Goal: Information Seeking & Learning: Find contact information

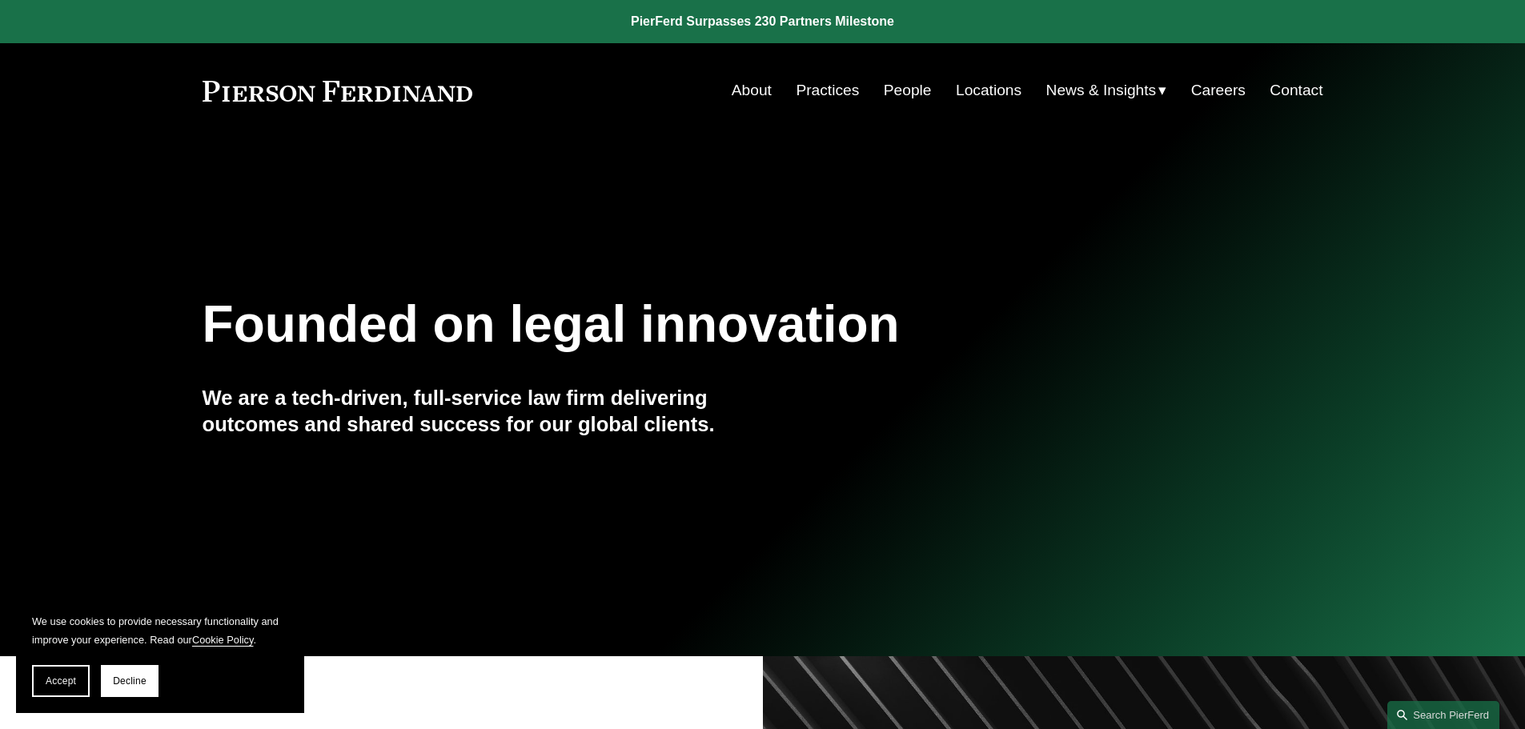
click at [973, 88] on link "Locations" at bounding box center [989, 90] width 66 height 30
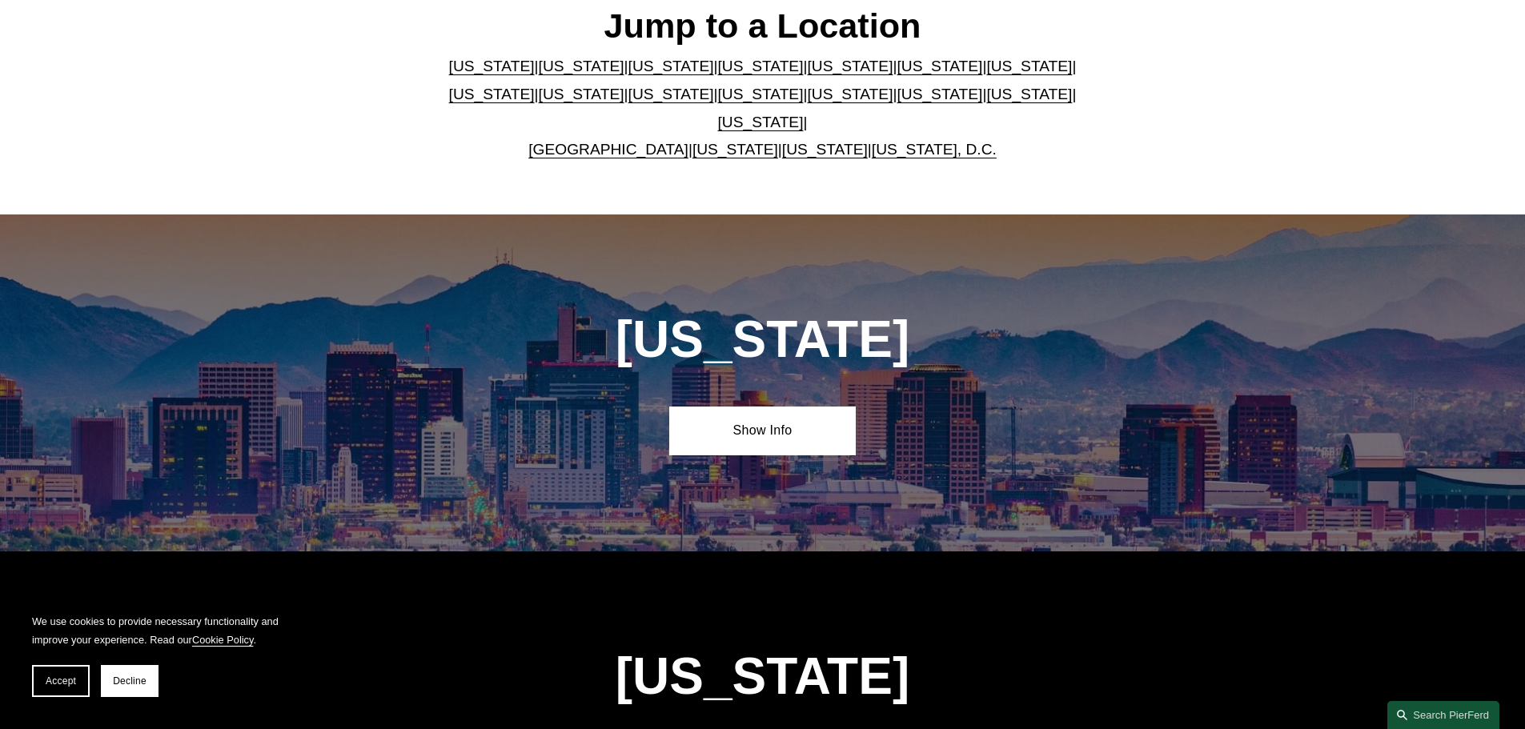
scroll to position [560, 0]
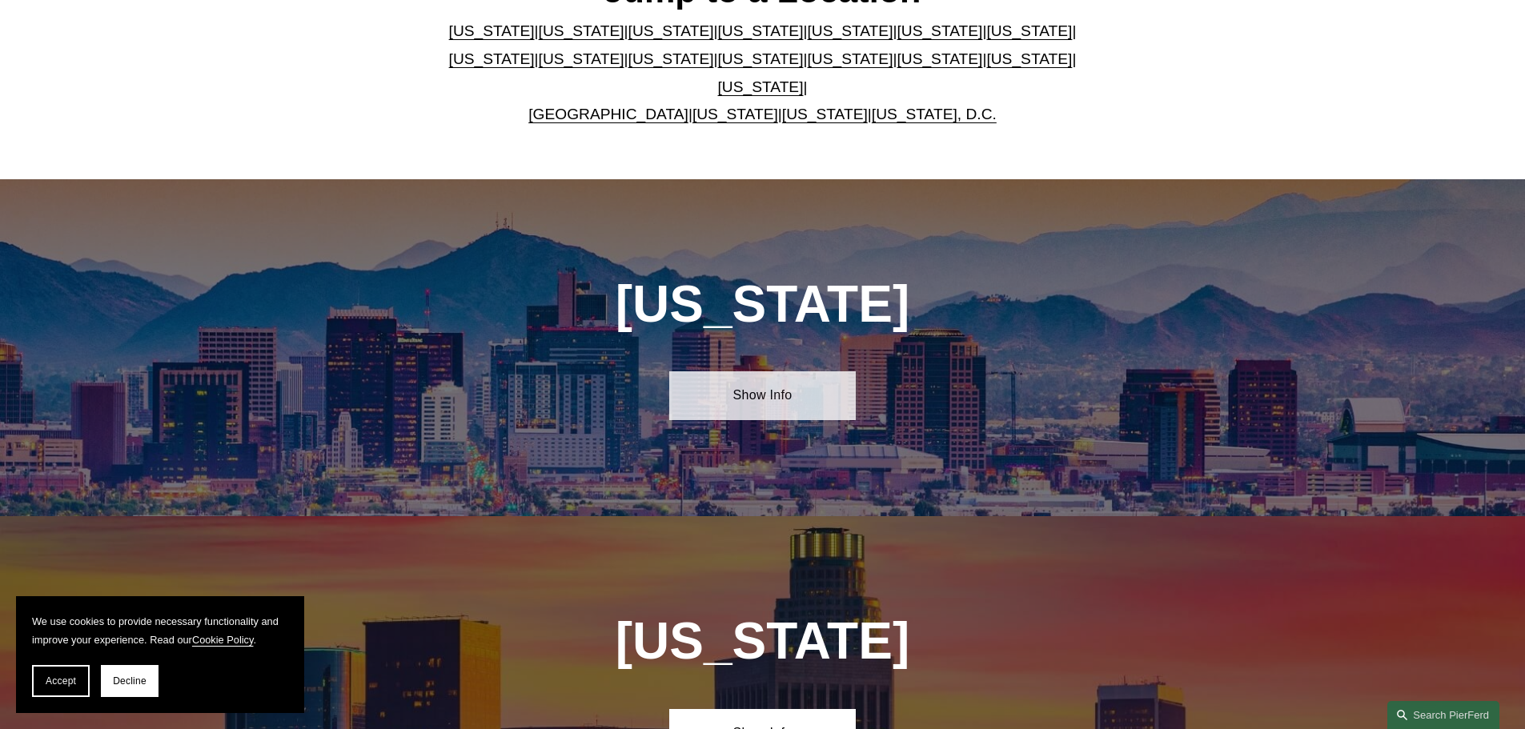
click at [728, 391] on link "Show Info" at bounding box center [762, 395] width 187 height 48
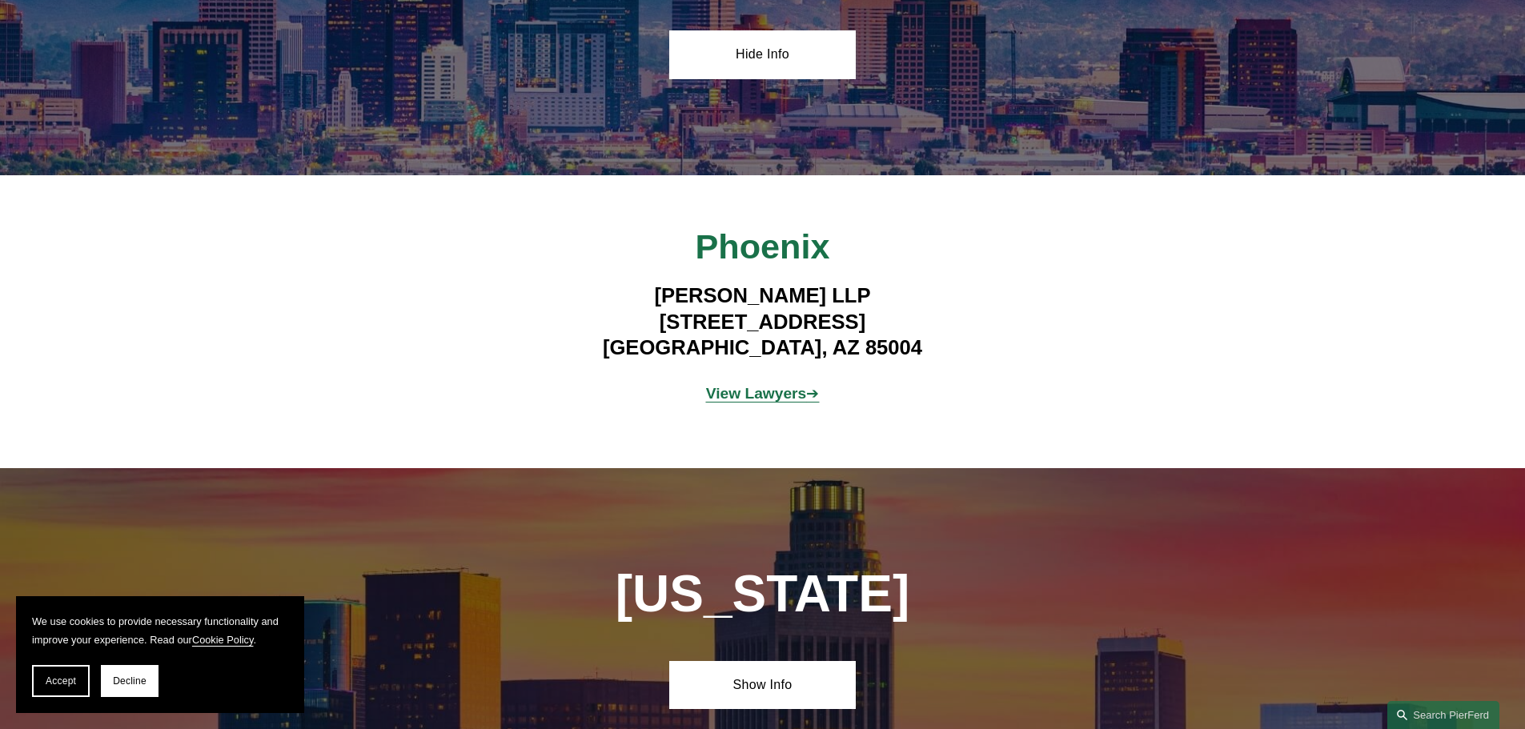
scroll to position [961, 0]
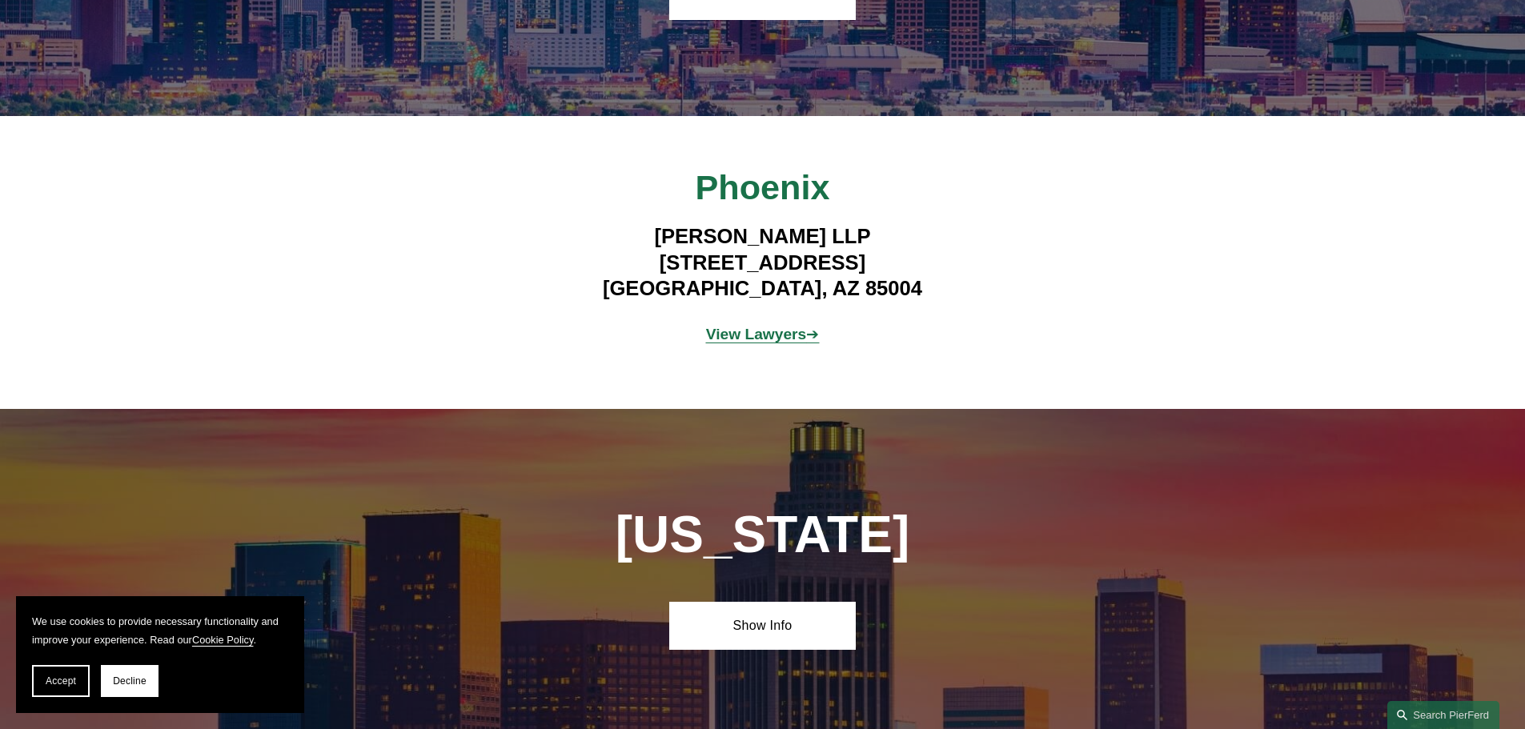
click at [758, 326] on strong "View Lawyers" at bounding box center [756, 334] width 101 height 17
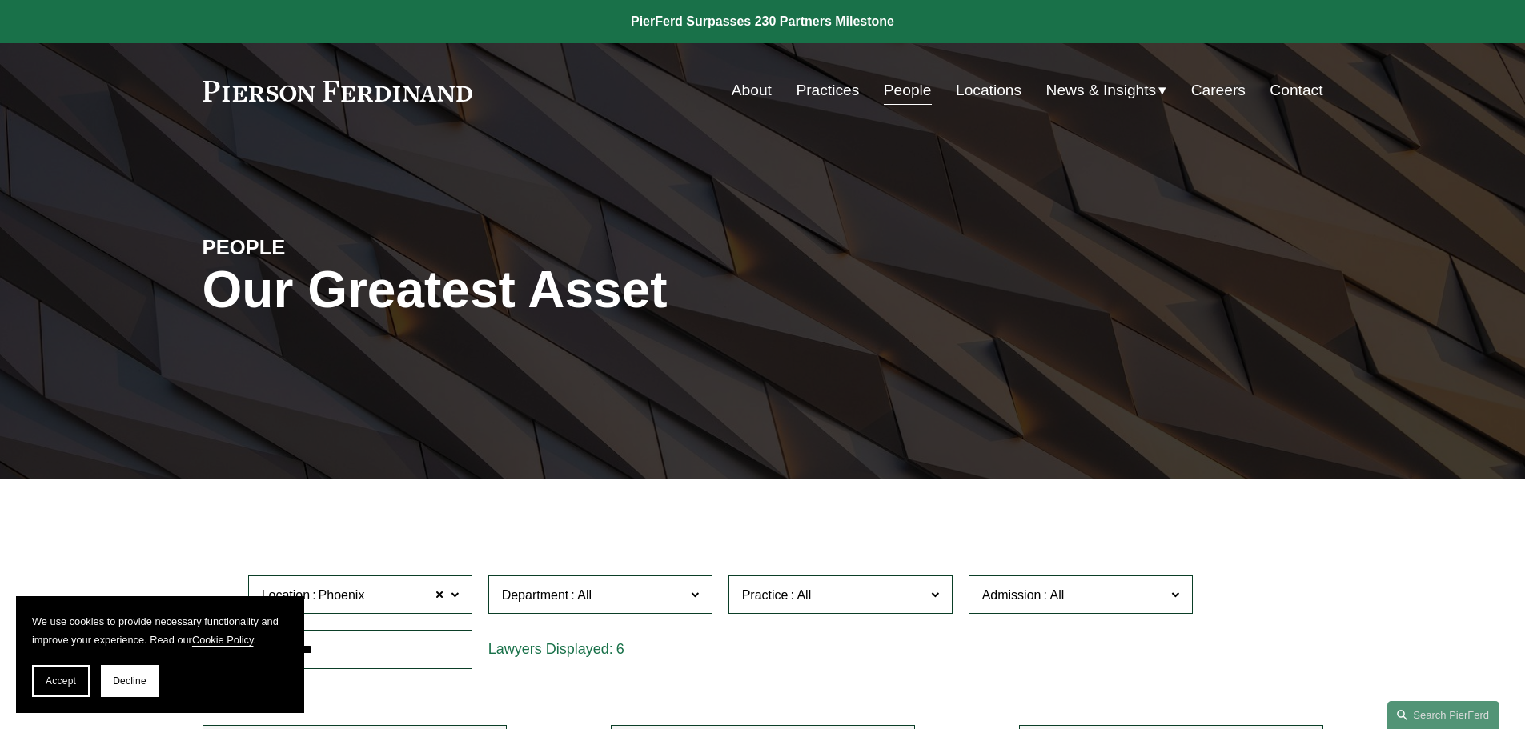
click at [901, 89] on link "People" at bounding box center [908, 90] width 48 height 30
click at [752, 86] on link "About" at bounding box center [752, 90] width 40 height 30
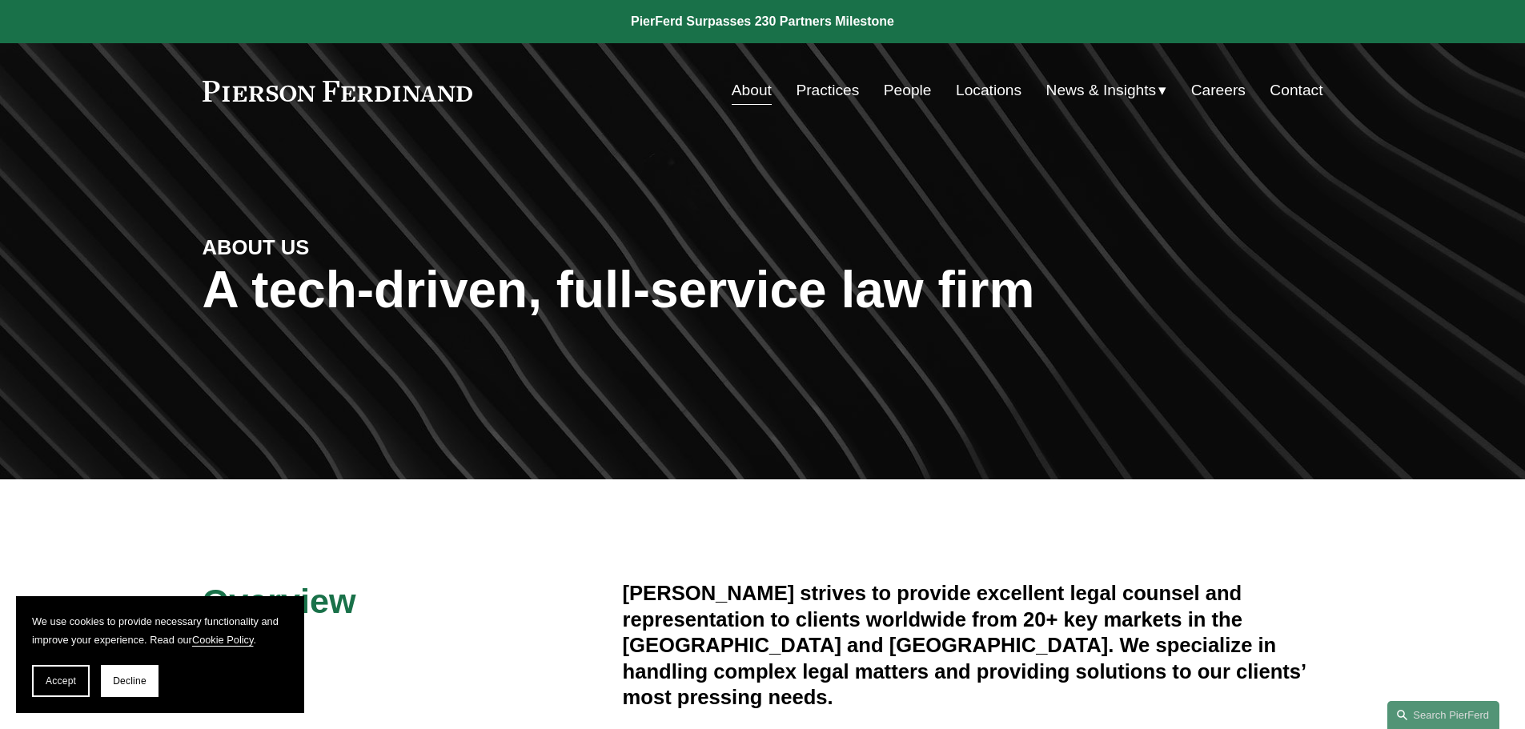
click at [960, 94] on link "Locations" at bounding box center [989, 90] width 66 height 30
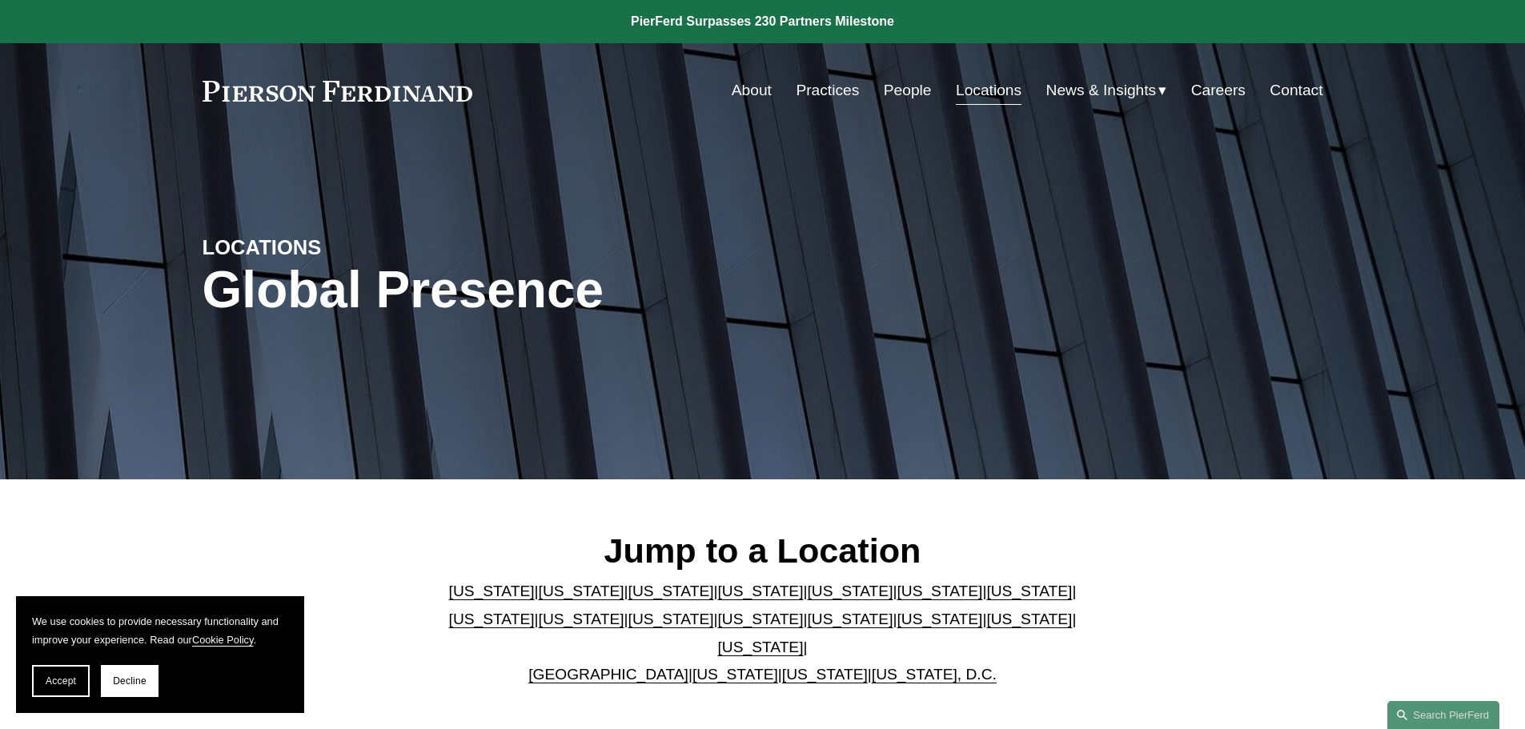
click at [807, 595] on link "[US_STATE]" at bounding box center [850, 591] width 86 height 17
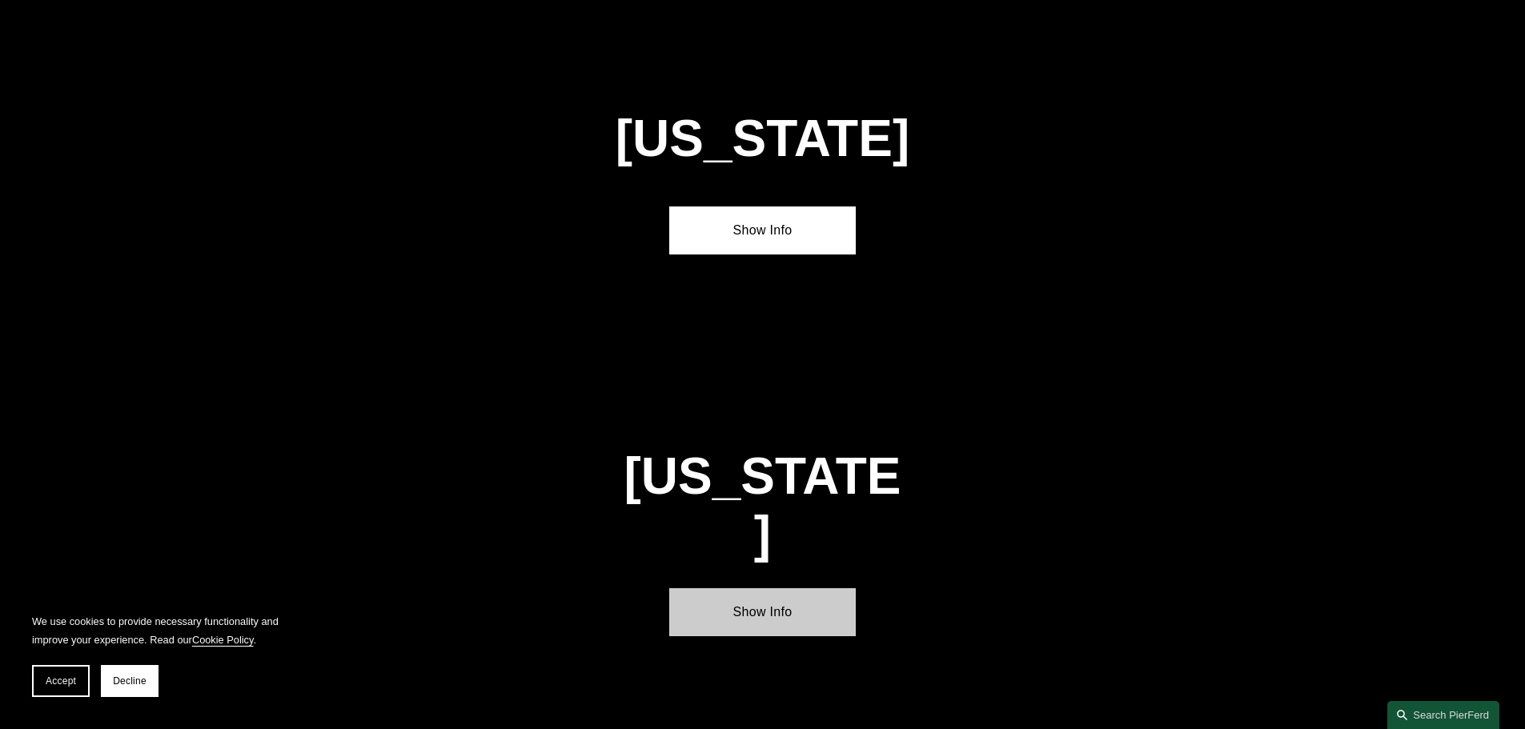
scroll to position [2076, 0]
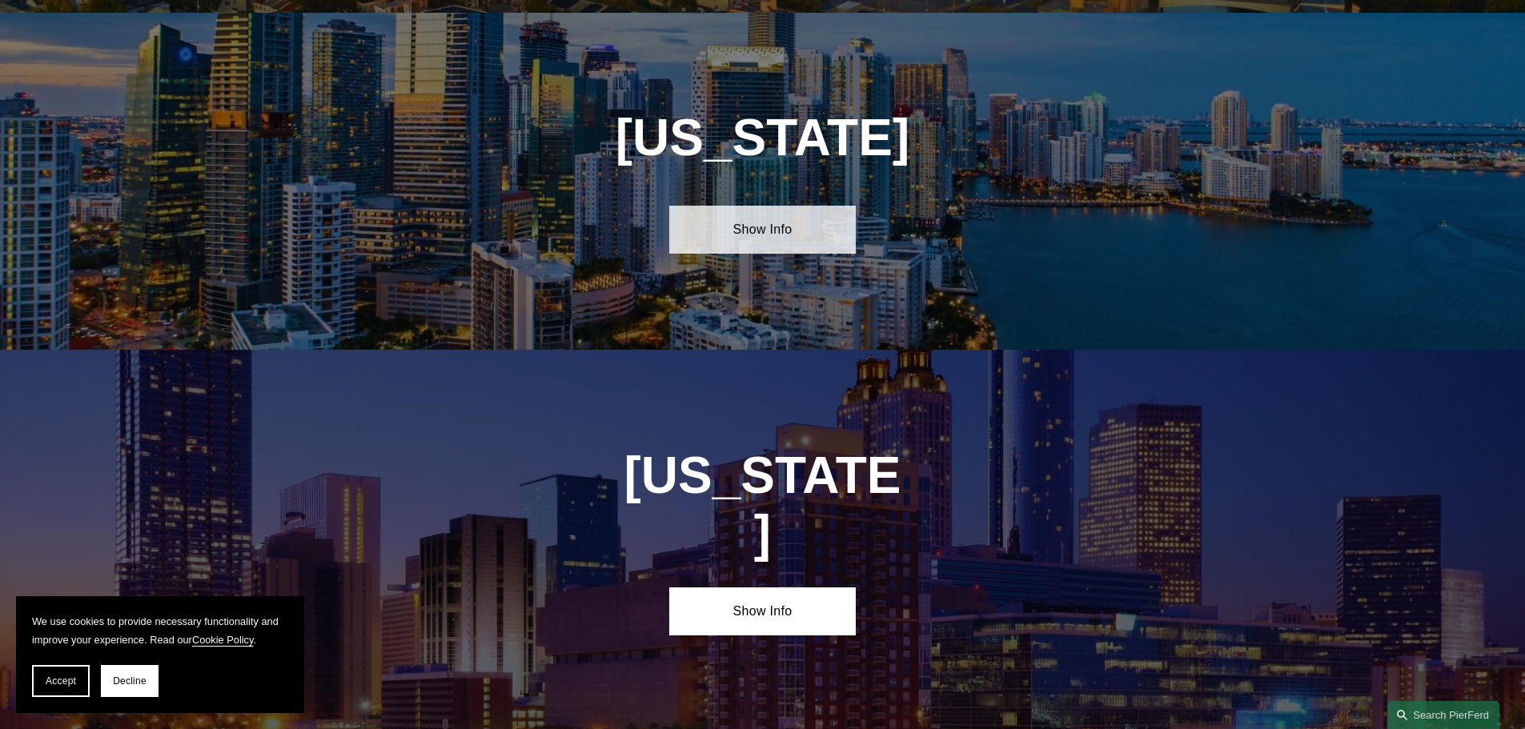
click at [770, 214] on link "Show Info" at bounding box center [762, 230] width 187 height 48
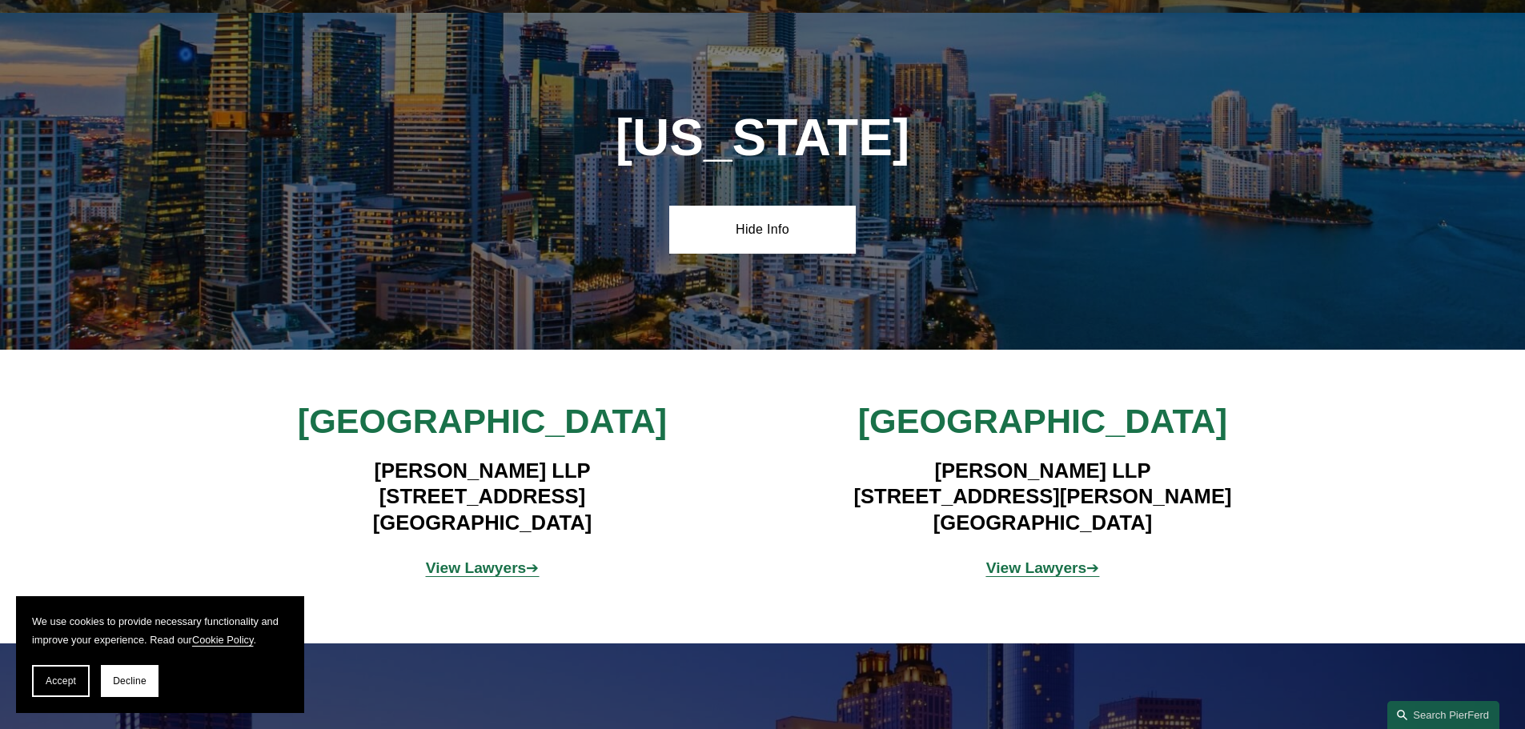
click at [475, 560] on strong "View Lawyers" at bounding box center [476, 568] width 101 height 17
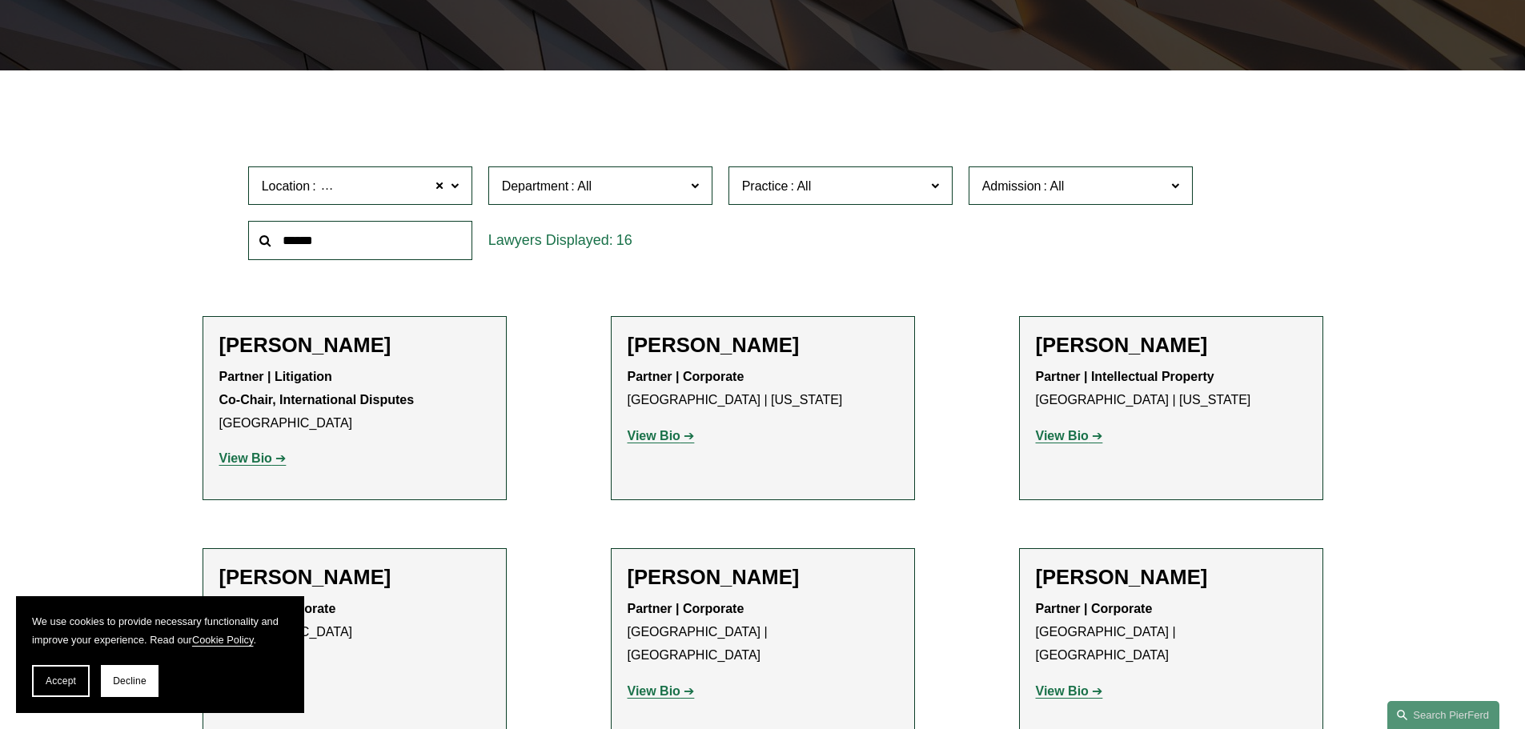
scroll to position [400, 0]
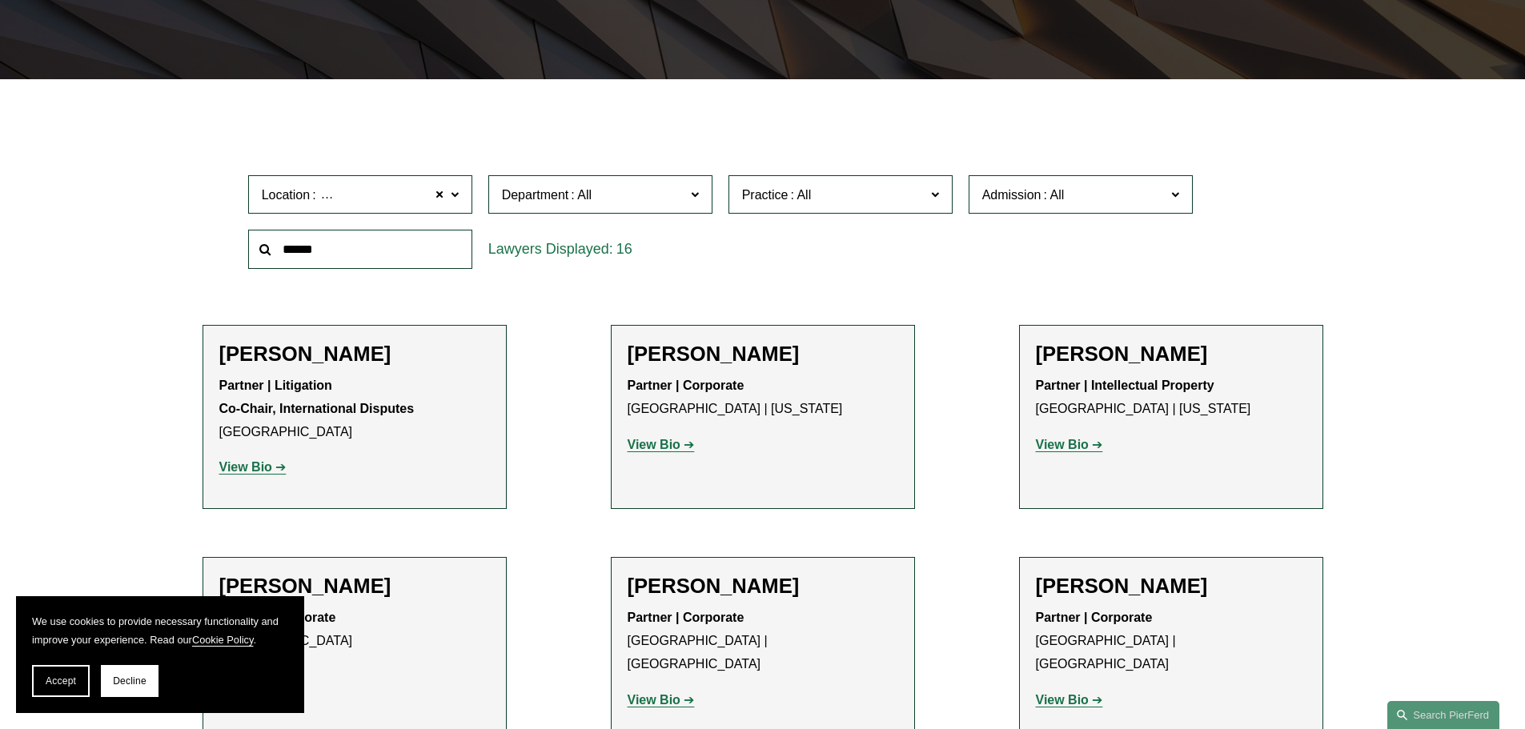
click at [456, 194] on span at bounding box center [454, 193] width 8 height 21
click at [0, 0] on link "[GEOGRAPHIC_DATA]" at bounding box center [0, 0] width 0 height 0
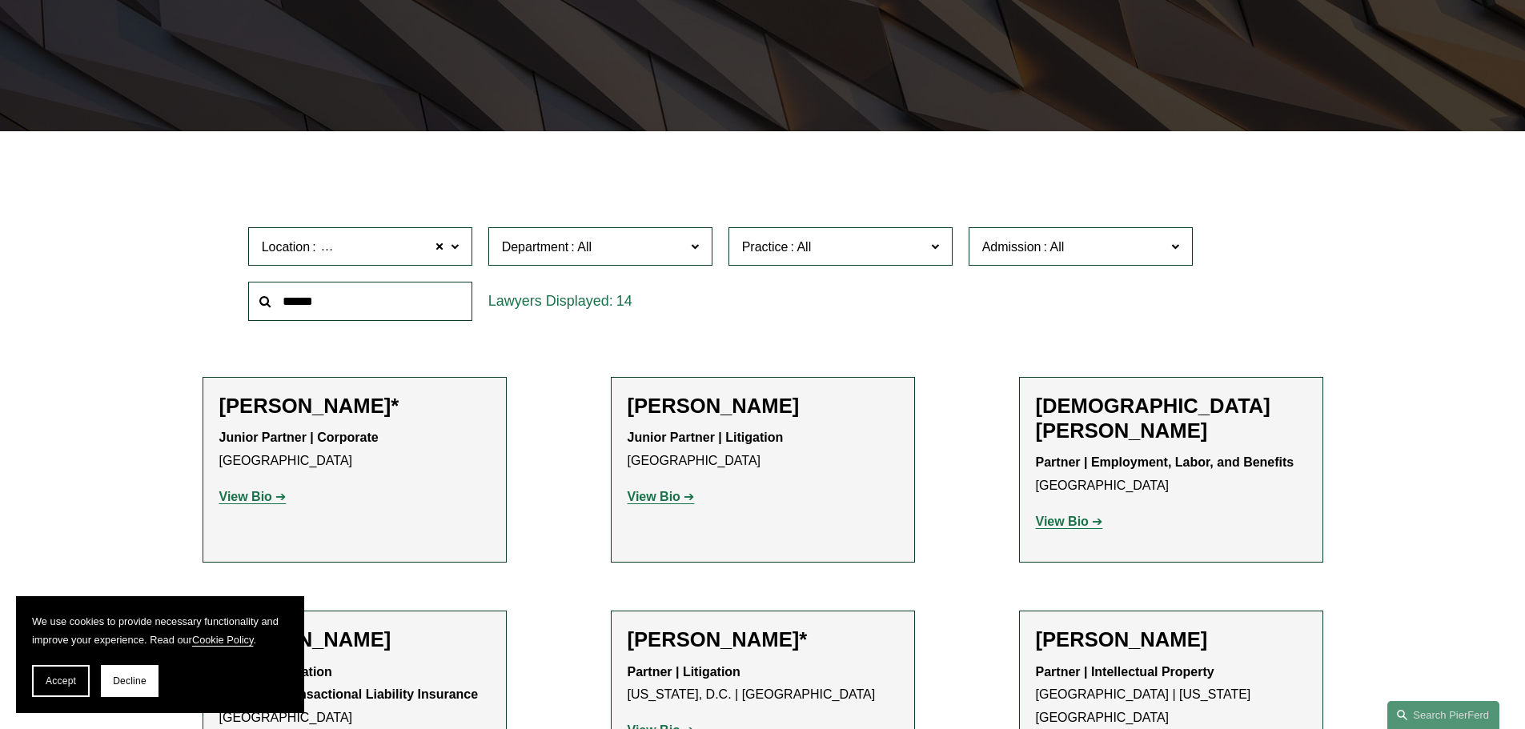
scroll to position [320, 0]
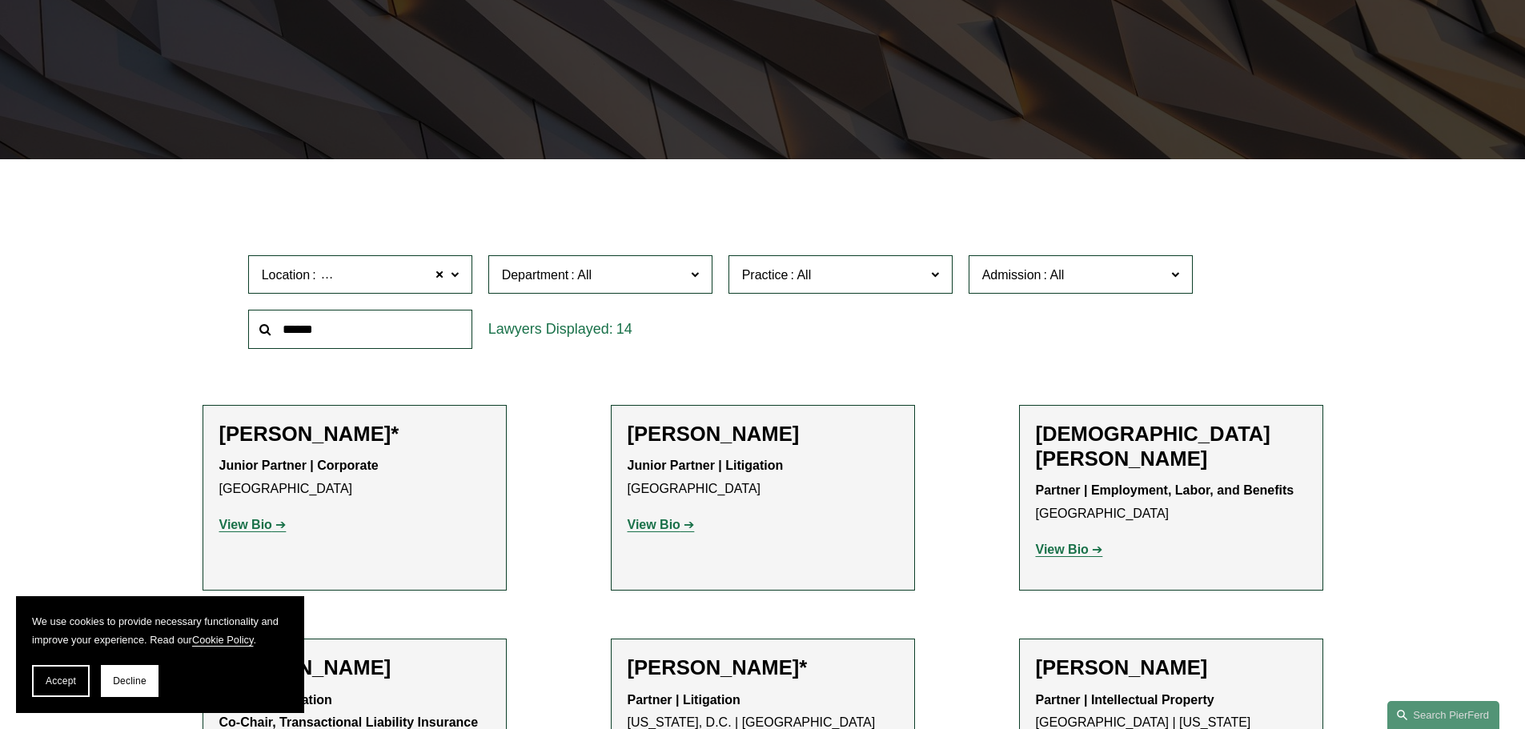
click at [424, 275] on span "Location [GEOGRAPHIC_DATA]" at bounding box center [353, 275] width 183 height 22
click at [452, 277] on span at bounding box center [454, 273] width 8 height 21
click at [443, 275] on span at bounding box center [440, 274] width 10 height 21
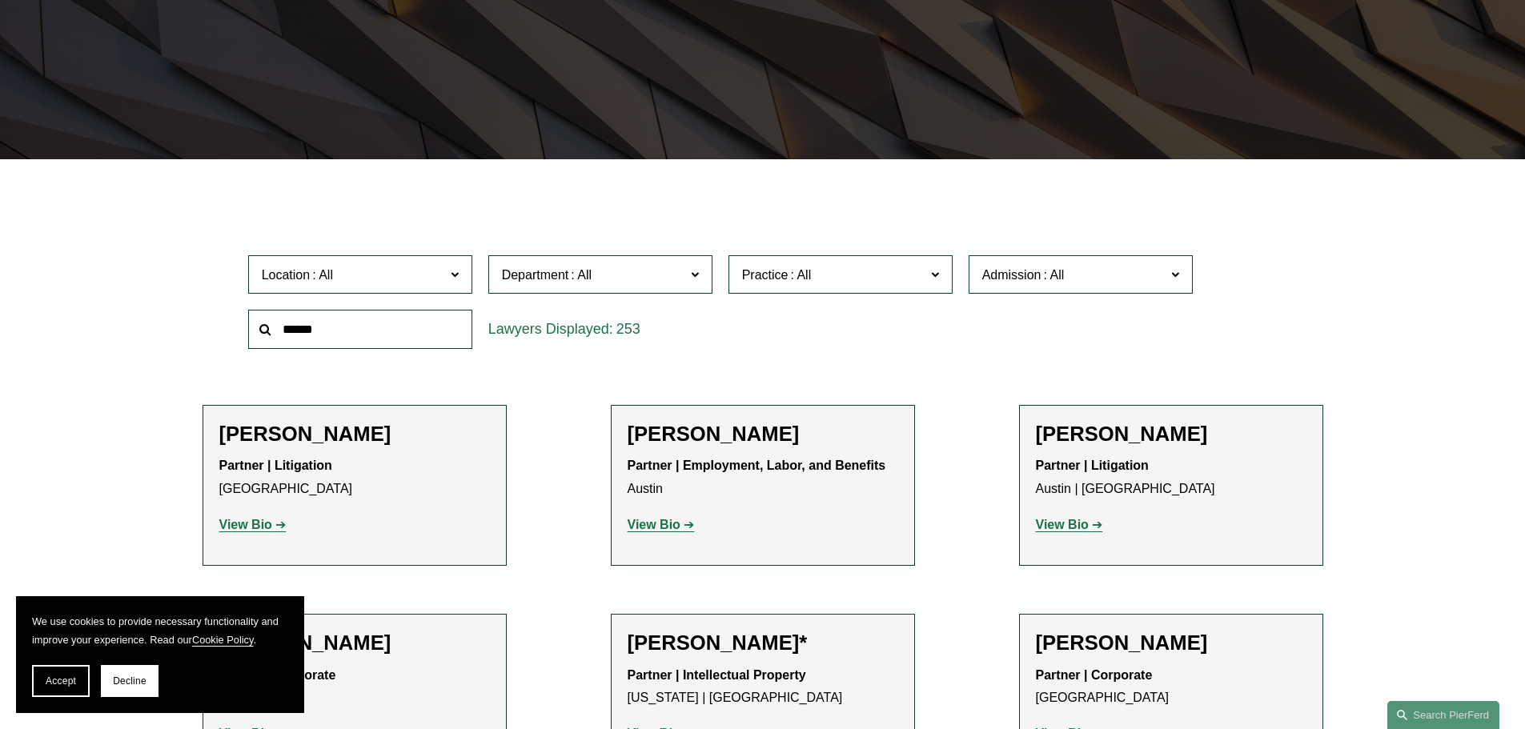
scroll to position [21, 0]
click at [1054, 340] on div "Location All [GEOGRAPHIC_DATA] [GEOGRAPHIC_DATA] [GEOGRAPHIC_DATA] [GEOGRAPHIC_…" at bounding box center [762, 302] width 1045 height 110
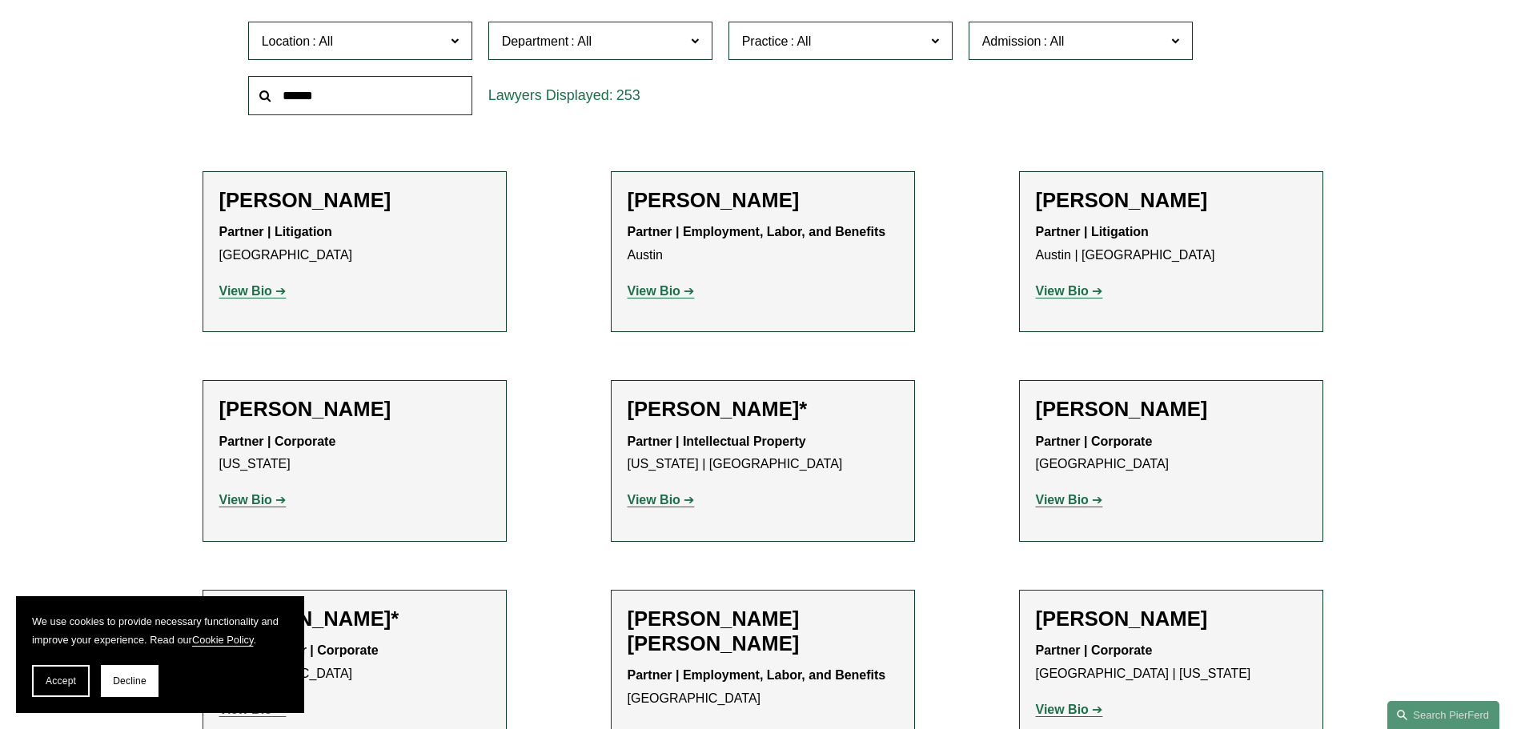
scroll to position [560, 0]
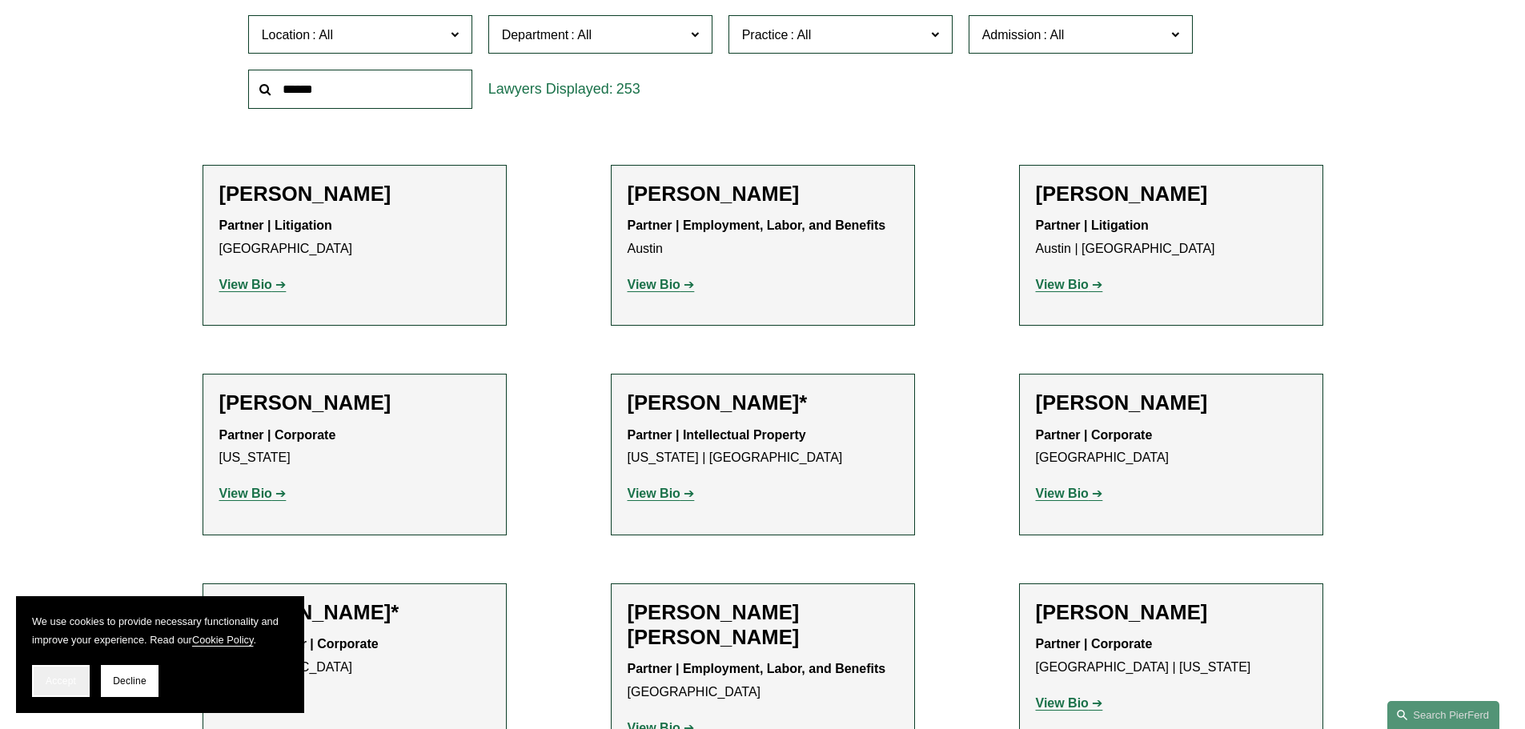
click at [64, 682] on span "Accept" at bounding box center [61, 681] width 30 height 11
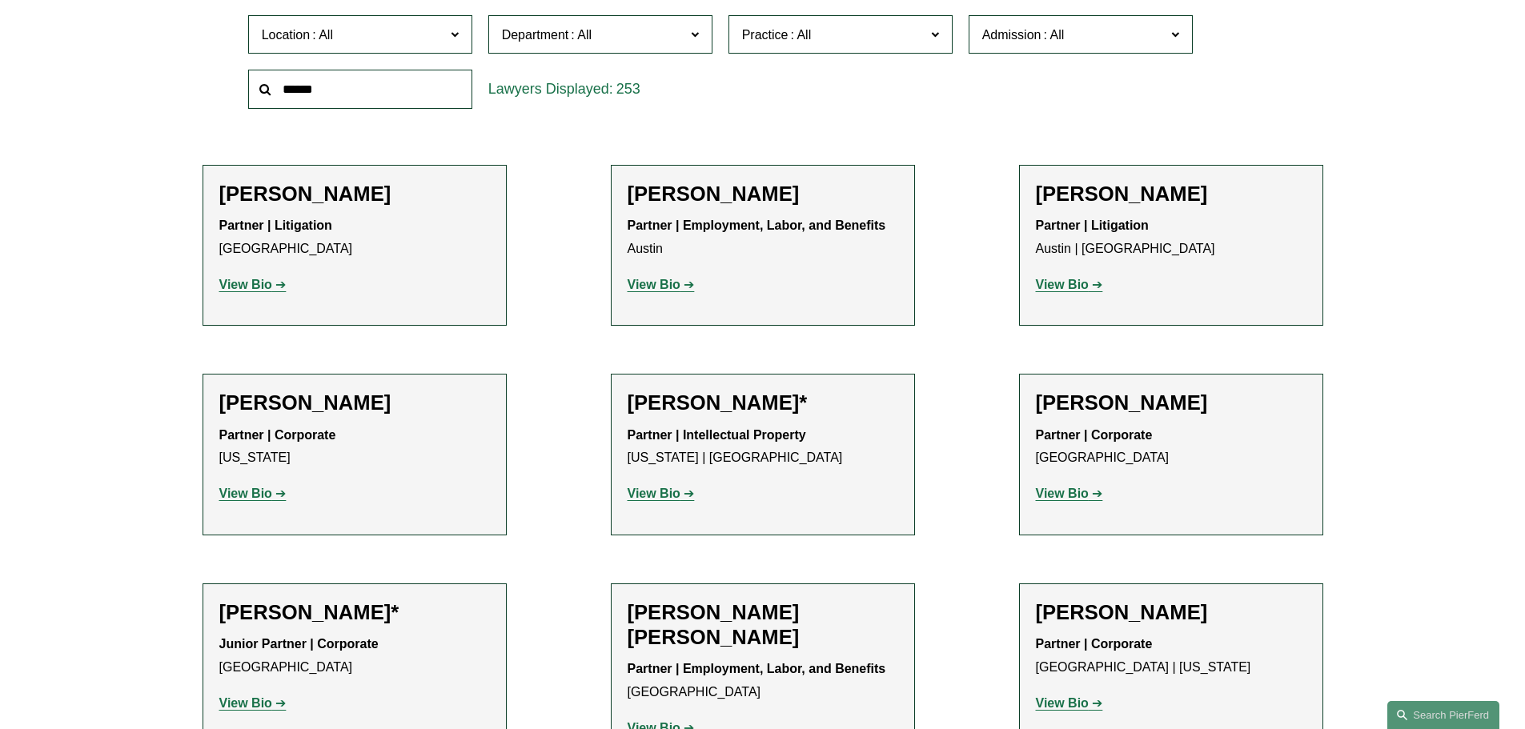
drag, startPoint x: 125, startPoint y: 219, endPoint x: 79, endPoint y: 146, distance: 85.3
